Goal: Information Seeking & Learning: Learn about a topic

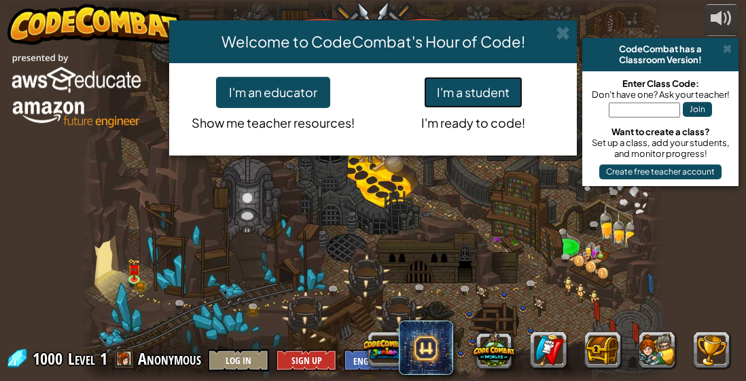
click at [483, 87] on button "I'm a student" at bounding box center [473, 92] width 98 height 31
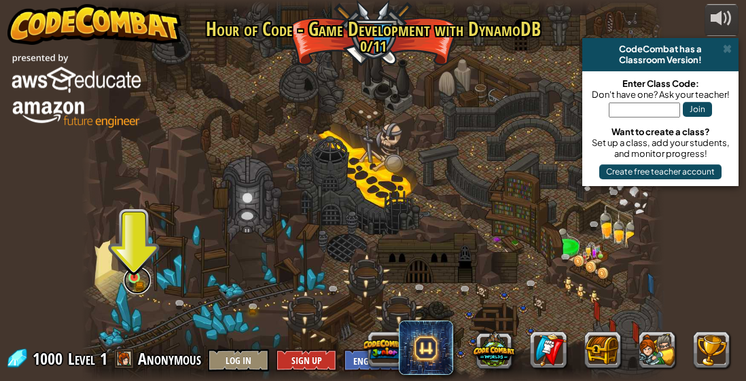
click at [128, 284] on link at bounding box center [137, 280] width 27 height 27
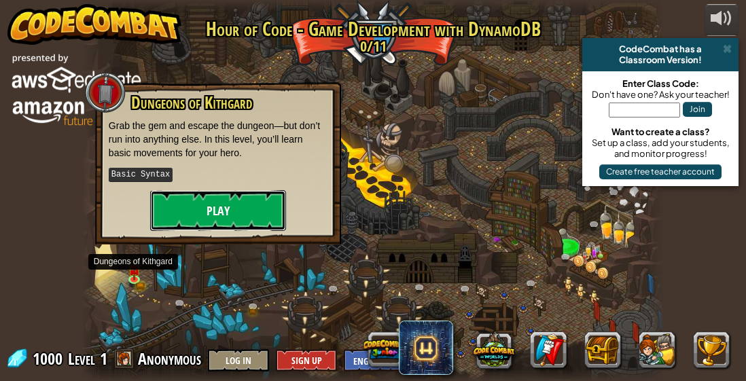
click at [268, 215] on button "Play" at bounding box center [218, 210] width 136 height 41
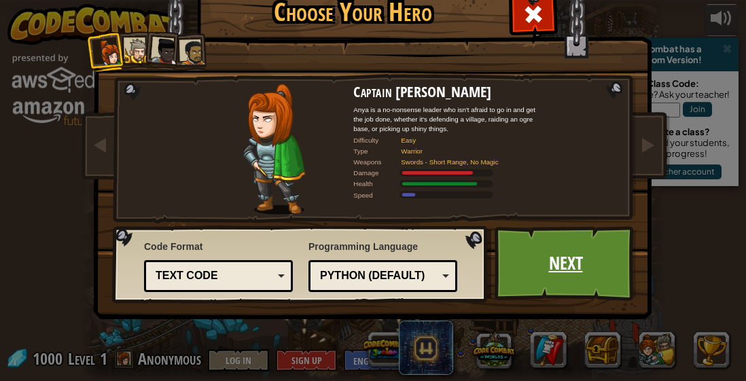
click at [538, 274] on link "Next" at bounding box center [565, 263] width 142 height 75
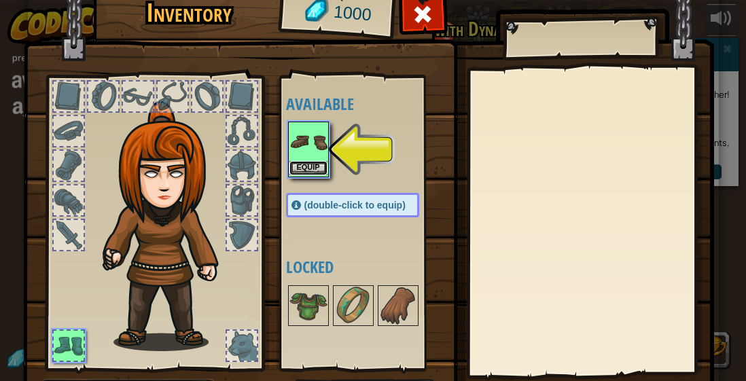
click at [308, 162] on button "Equip" at bounding box center [308, 168] width 38 height 14
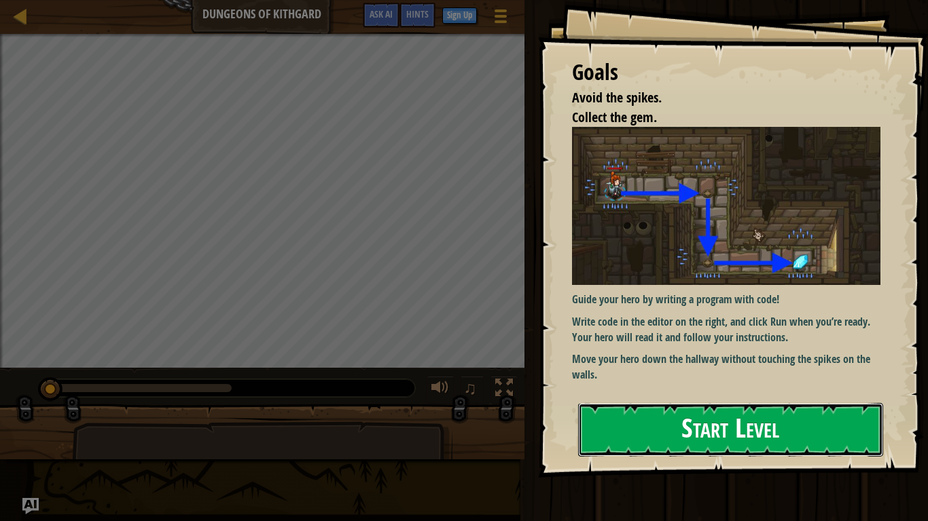
click at [718, 380] on button "Start Level" at bounding box center [730, 430] width 305 height 54
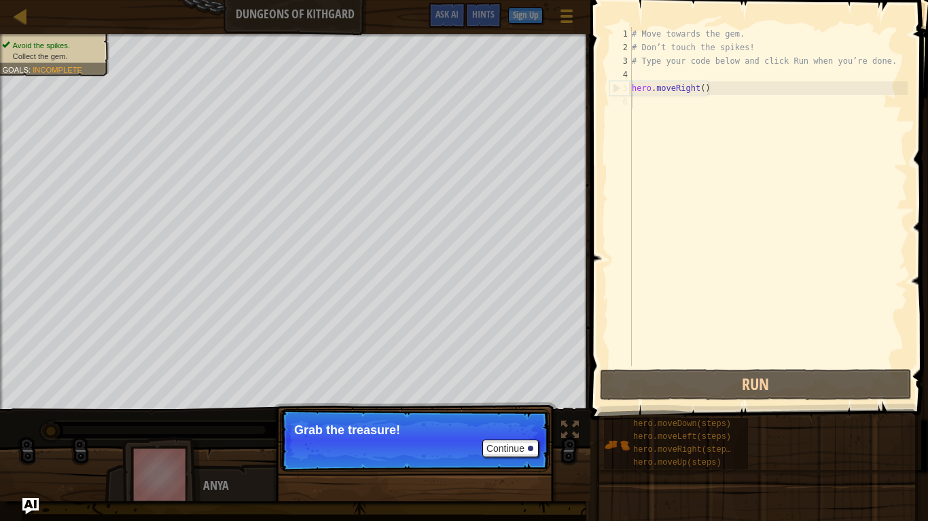
click at [380, 380] on p "Continue Grab the treasure!" at bounding box center [415, 440] width 270 height 62
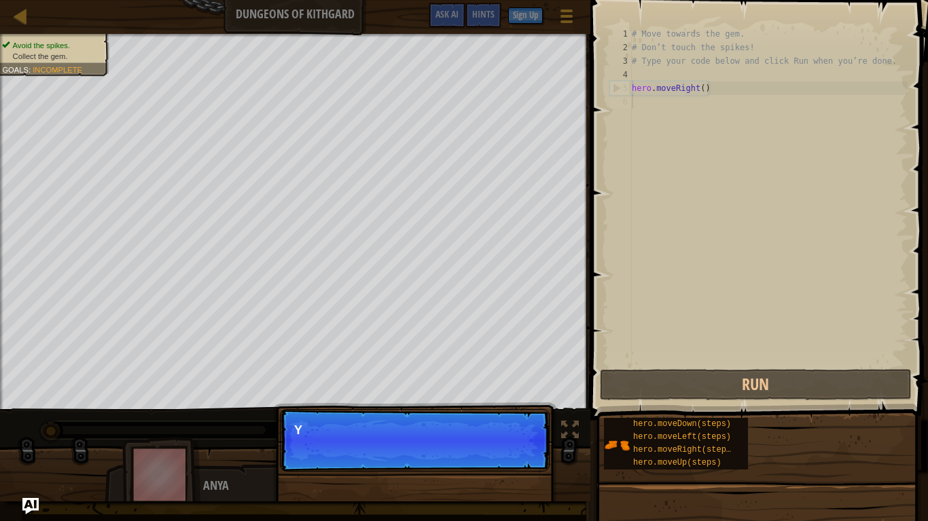
scroll to position [6, 0]
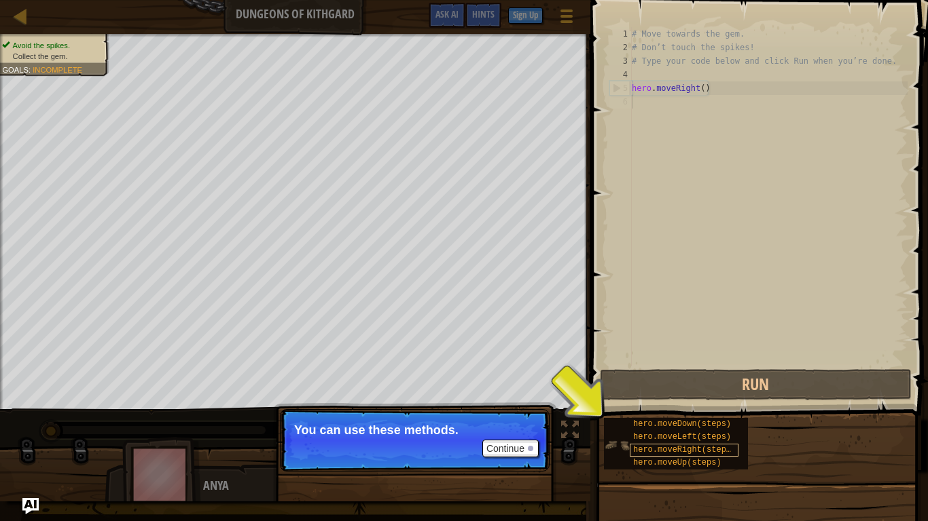
click at [642, 380] on span "hero.moveRight(steps)" at bounding box center [684, 450] width 103 height 10
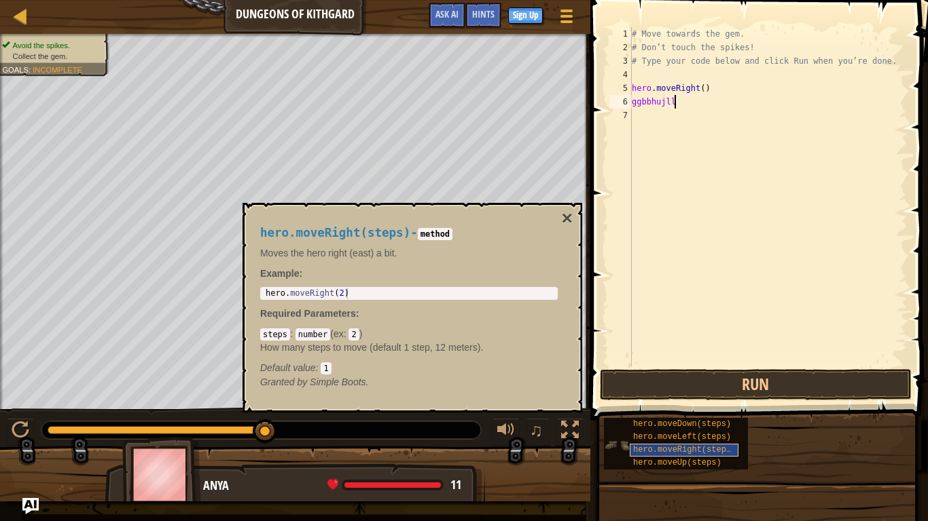
scroll to position [6, 5]
click at [356, 380] on div at bounding box center [392, 485] width 96 height 5
click at [563, 217] on button "×" at bounding box center [567, 218] width 11 height 19
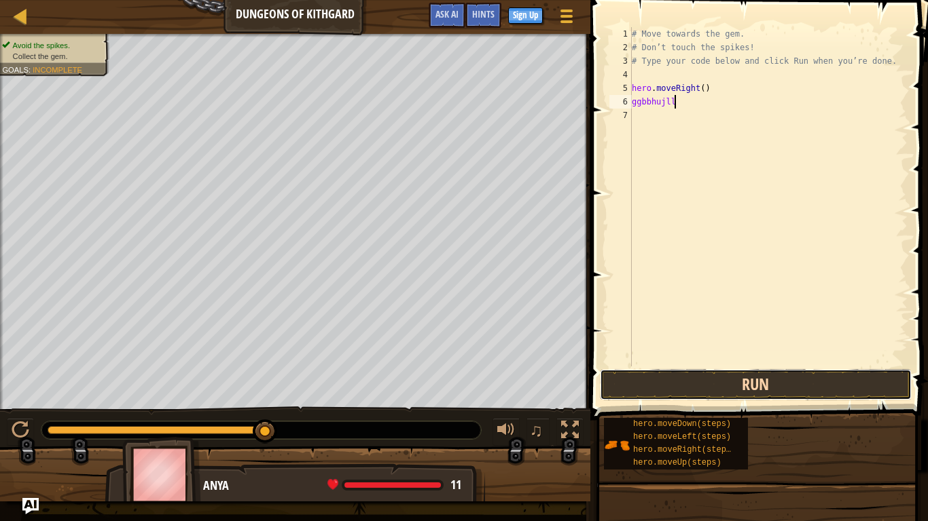
click at [745, 380] on button "Run" at bounding box center [756, 384] width 312 height 31
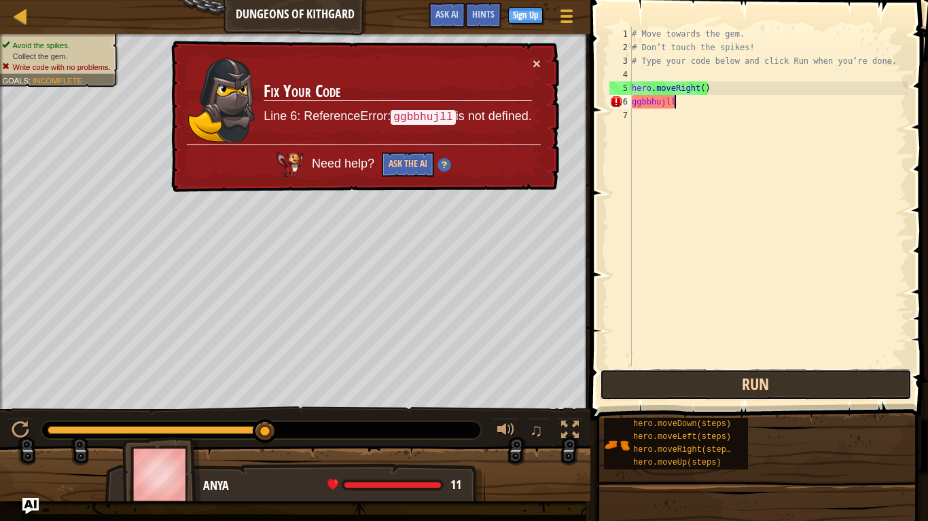
click at [745, 380] on button "Run" at bounding box center [756, 384] width 312 height 31
click at [653, 380] on button "Run" at bounding box center [756, 384] width 312 height 31
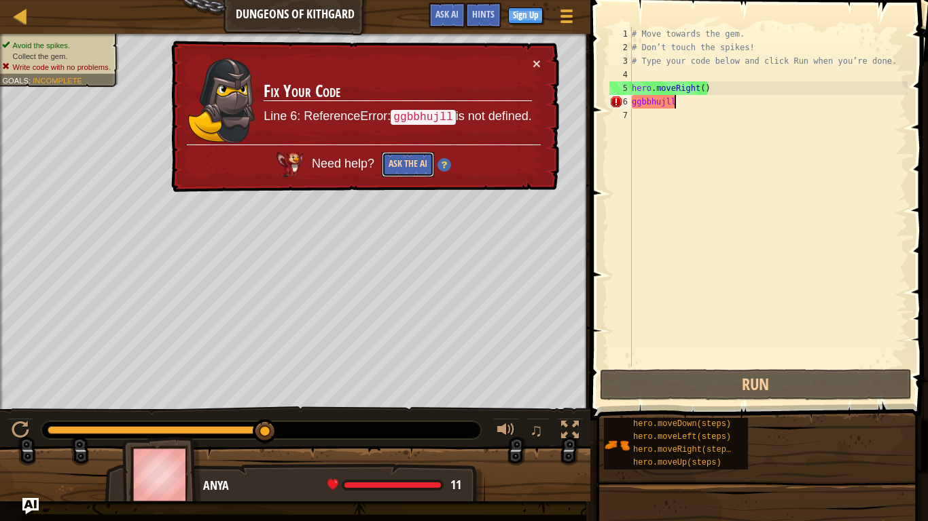
click at [388, 167] on button "Ask the AI" at bounding box center [408, 164] width 52 height 25
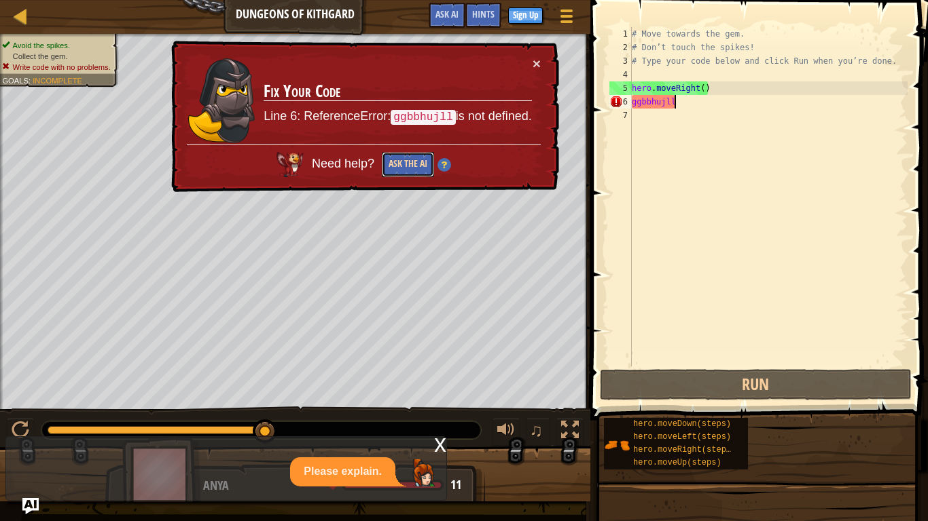
click at [384, 158] on button "Ask the AI" at bounding box center [408, 164] width 52 height 25
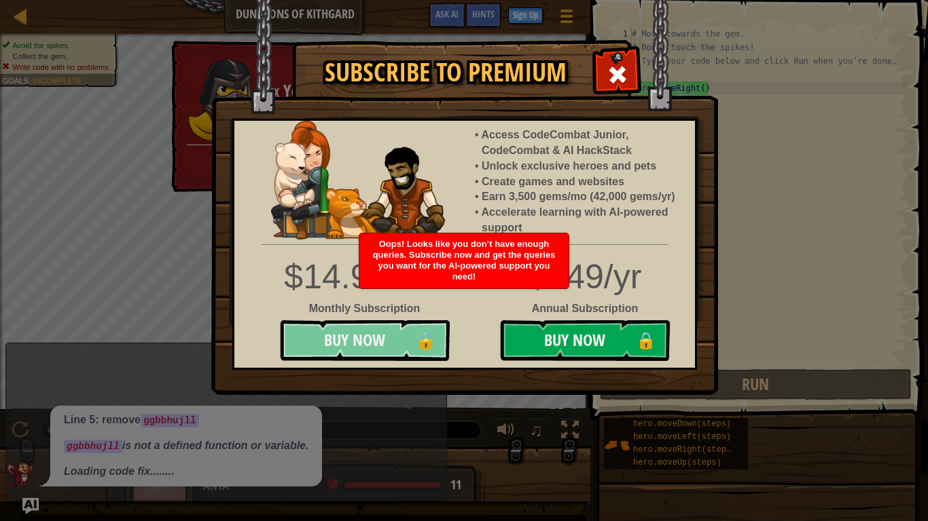
click at [424, 344] on button "Buy Now 🔒" at bounding box center [365, 340] width 170 height 41
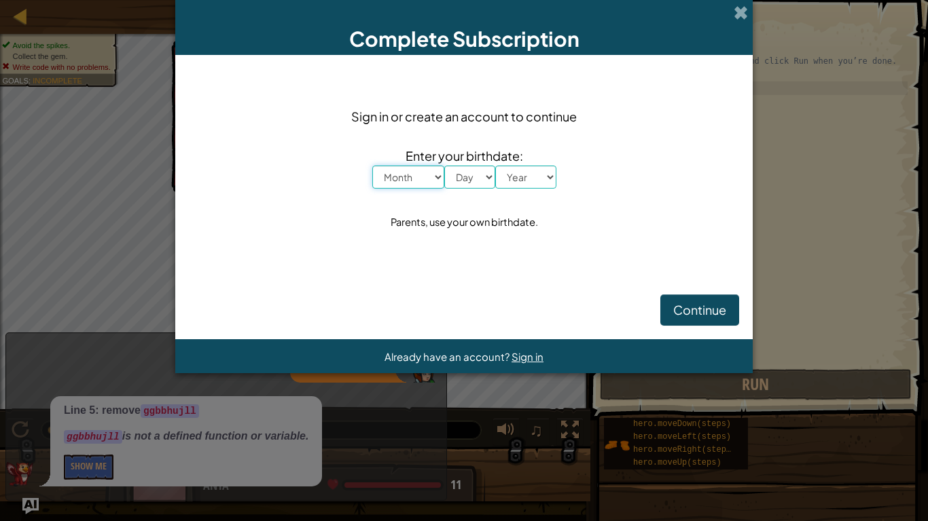
click at [388, 178] on select "Month January February March April May June July August September October Novem…" at bounding box center [408, 177] width 72 height 23
click at [543, 181] on select "Year [DATE] 2024 2023 2022 2021 2020 2019 2018 2017 2016 2015 2014 2013 2012 20…" at bounding box center [525, 177] width 61 height 23
click at [712, 314] on span "Continue" at bounding box center [699, 310] width 53 height 16
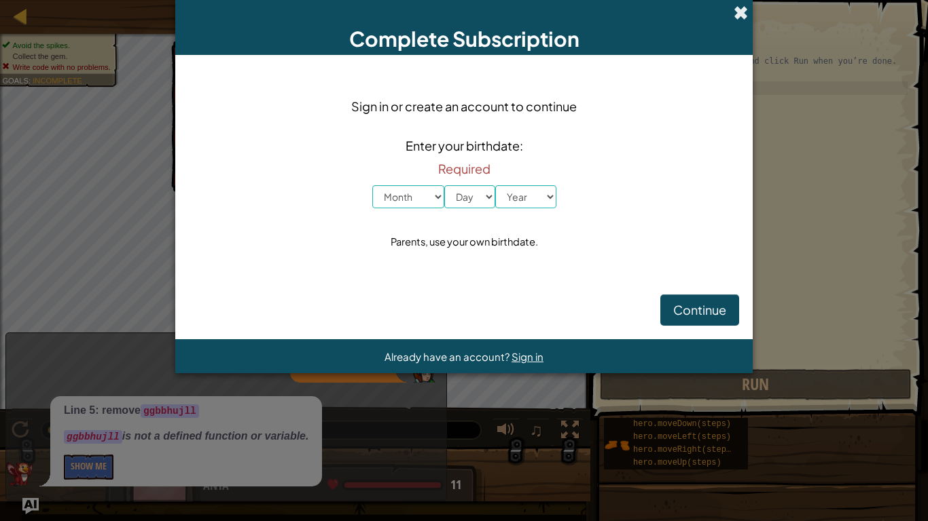
click at [739, 12] on span at bounding box center [740, 12] width 14 height 14
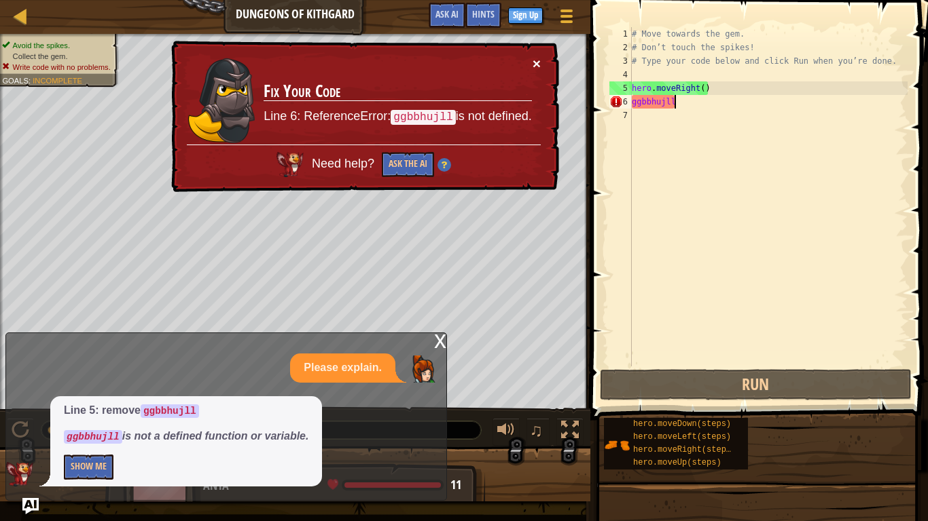
click at [536, 63] on button "×" at bounding box center [536, 63] width 8 height 14
type textarea "ggbbhujll"
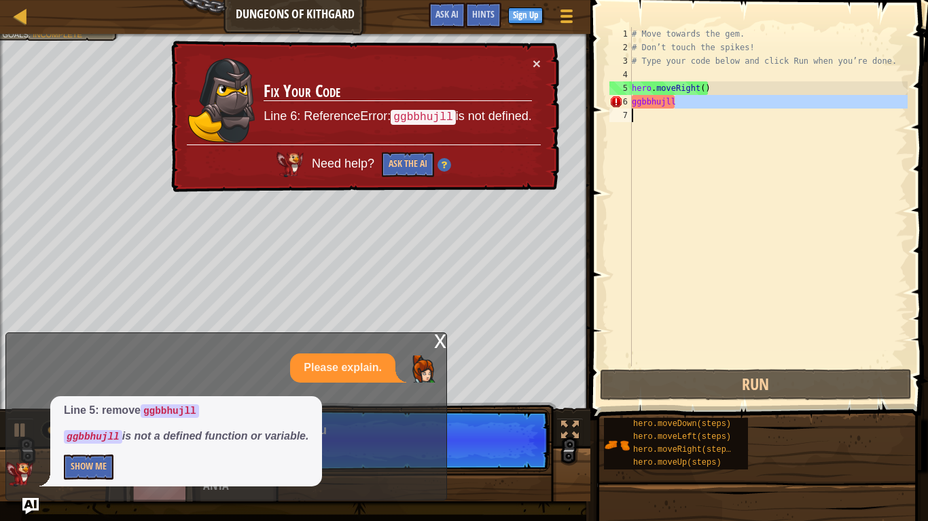
click at [365, 373] on p "Please explain." at bounding box center [343, 369] width 78 height 16
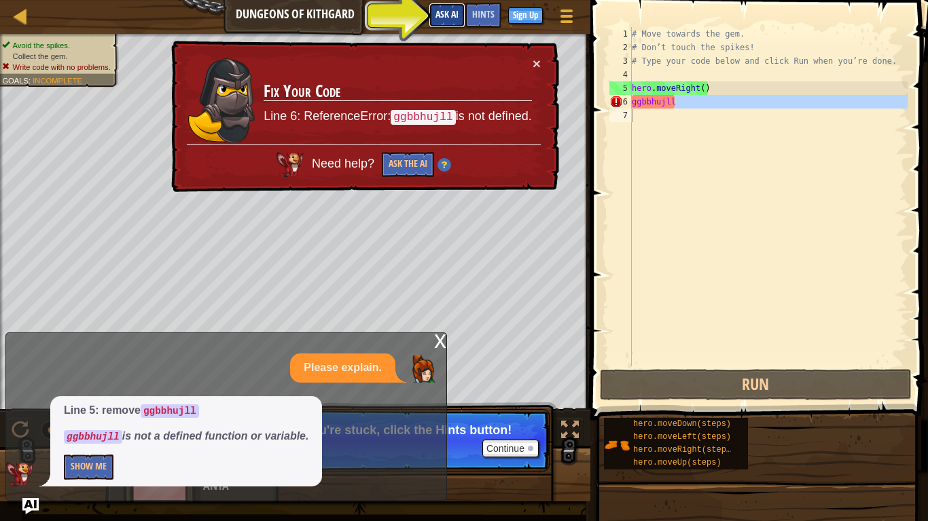
click at [456, 23] on button "Ask AI" at bounding box center [446, 15] width 37 height 25
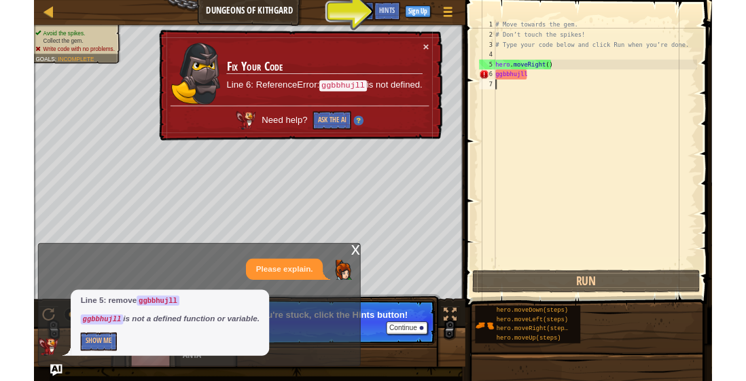
scroll to position [6, 0]
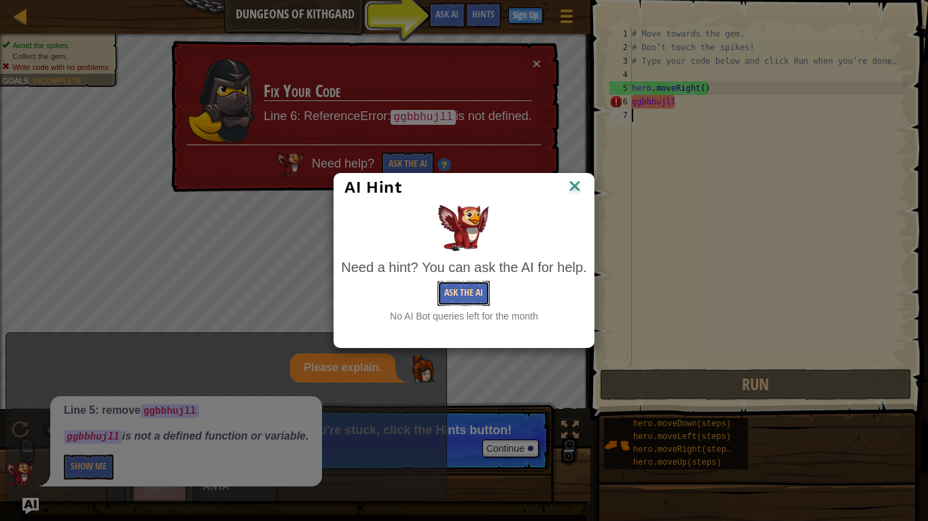
click at [469, 293] on button "Ask the AI" at bounding box center [463, 293] width 52 height 25
